Goal: Transaction & Acquisition: Subscribe to service/newsletter

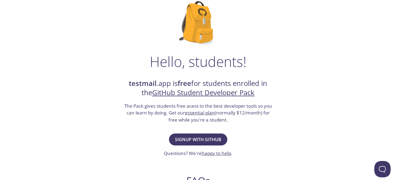
scroll to position [144, 0]
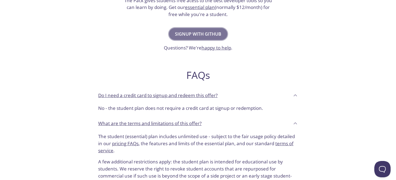
click at [213, 34] on span "Signup with GitHub" at bounding box center [198, 34] width 46 height 8
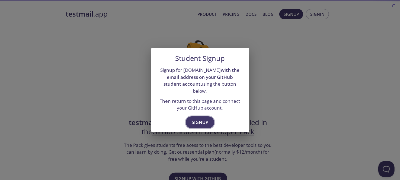
click at [203, 118] on span "Signup" at bounding box center [200, 122] width 17 height 8
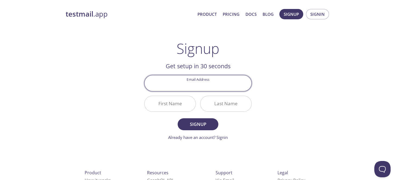
click at [191, 84] on input "Email Address" at bounding box center [198, 82] width 107 height 15
paste input "[EMAIL_ADDRESS][DOMAIN_NAME]"
type input "[EMAIL_ADDRESS][DOMAIN_NAME]"
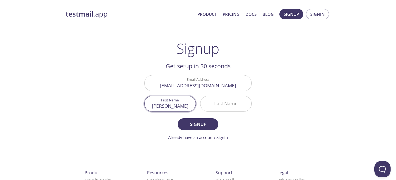
type input "[PERSON_NAME]"
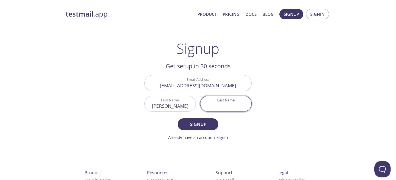
click at [224, 102] on input "Last Name" at bounding box center [225, 103] width 51 height 15
type input "Ag"
click at [202, 125] on span "Signup" at bounding box center [198, 124] width 29 height 8
